Goal: Check status

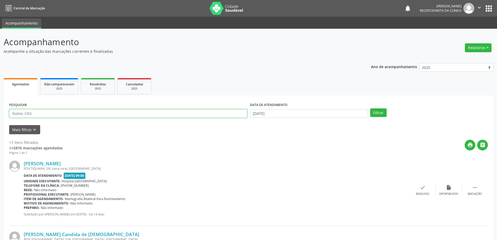
drag, startPoint x: 42, startPoint y: 115, endPoint x: 53, endPoint y: 104, distance: 15.1
click at [43, 114] on input "text" at bounding box center [128, 113] width 238 height 9
type input "707607217735692"
click at [370, 108] on button "Filtrar" at bounding box center [378, 112] width 16 height 9
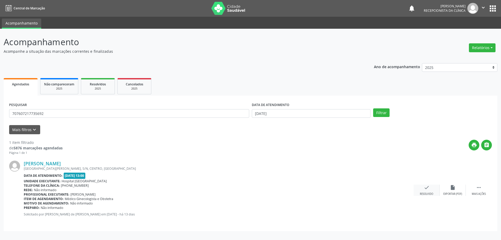
click at [425, 190] on icon "check" at bounding box center [427, 188] width 6 height 6
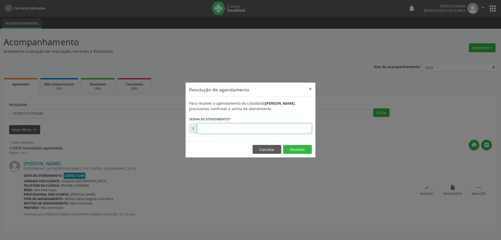
click at [214, 129] on input "text" at bounding box center [254, 128] width 115 height 10
type input "00170209"
click at [295, 149] on button "Resolver" at bounding box center [297, 149] width 29 height 9
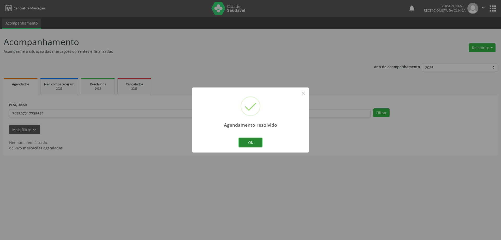
click at [254, 142] on button "Ok" at bounding box center [250, 142] width 23 height 9
